Goal: Browse casually: Explore the website without a specific task or goal

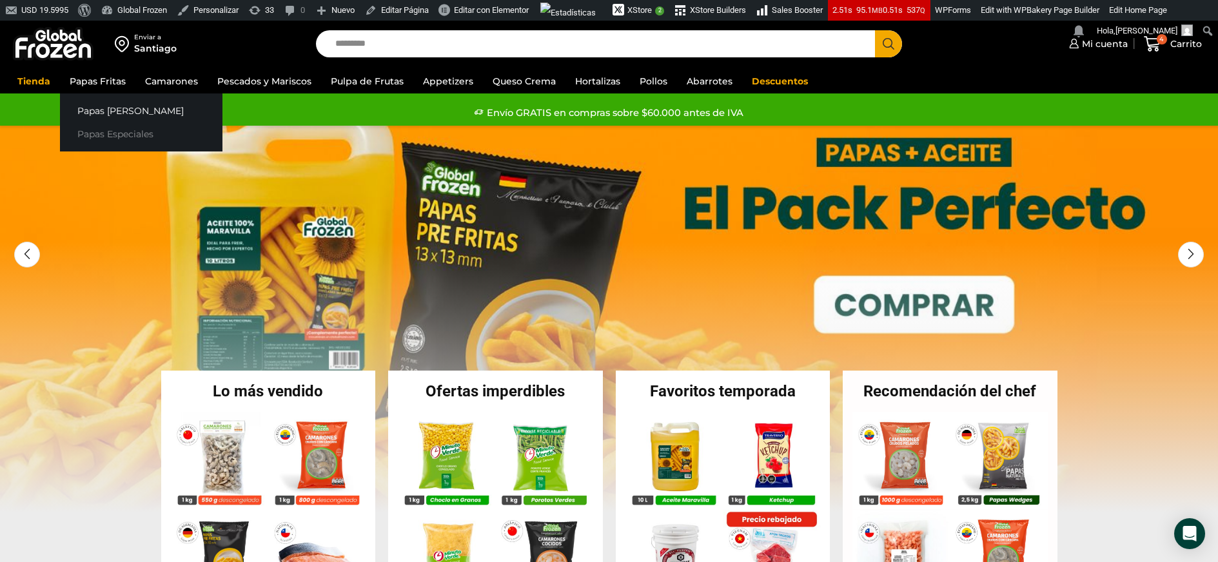
click at [102, 135] on link "Papas Especiales" at bounding box center [141, 134] width 162 height 24
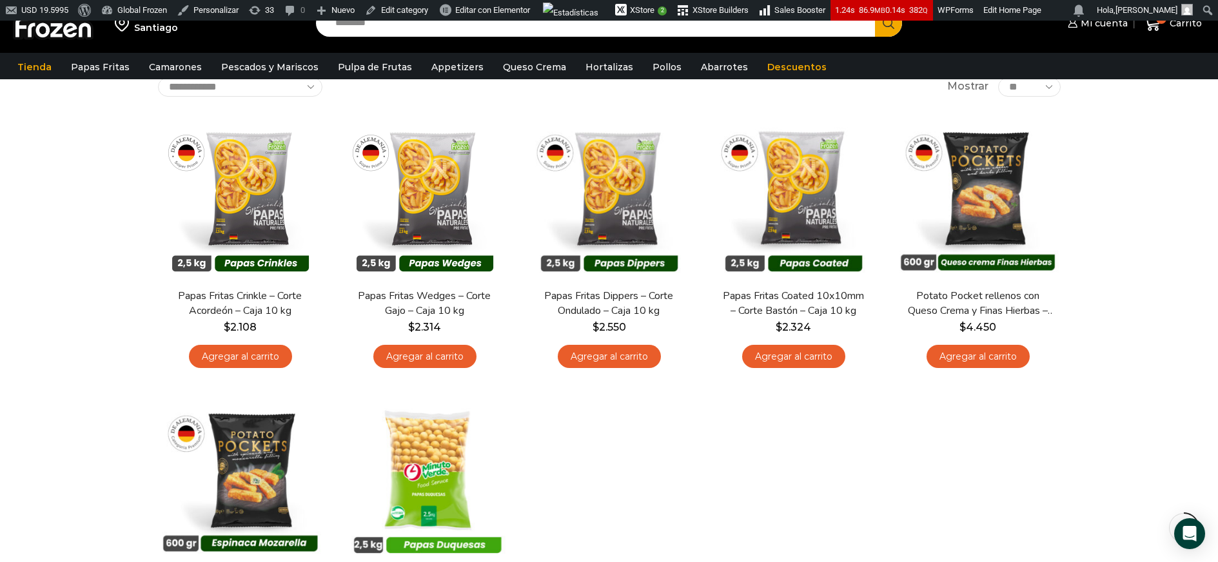
scroll to position [110, 0]
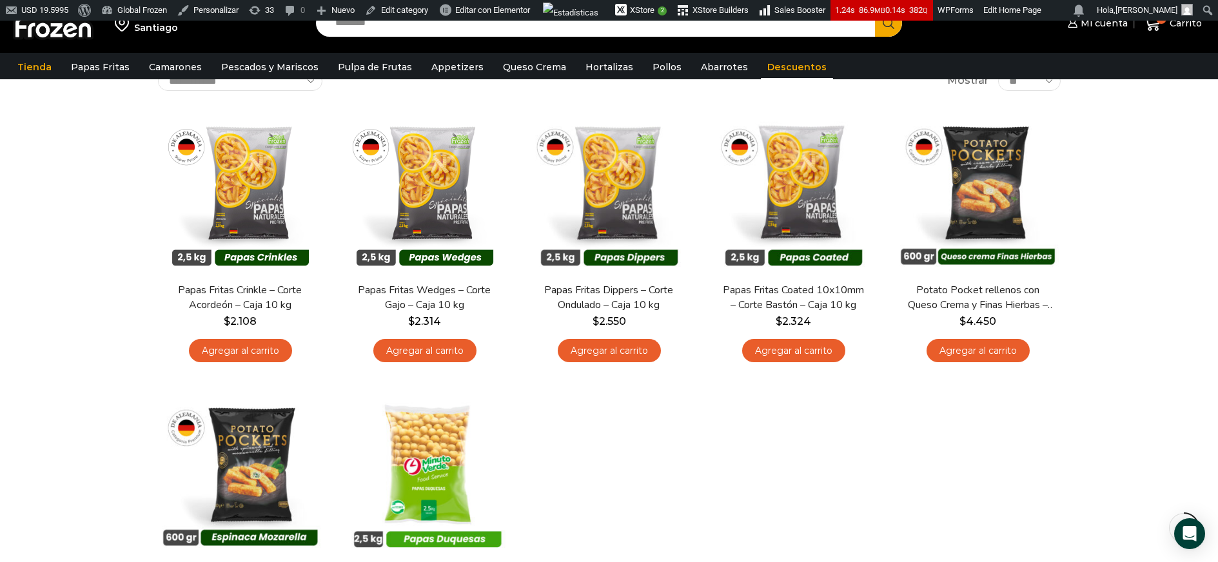
click at [765, 61] on link "Descuentos" at bounding box center [797, 67] width 72 height 24
